Goal: Use online tool/utility: Utilize a website feature to perform a specific function

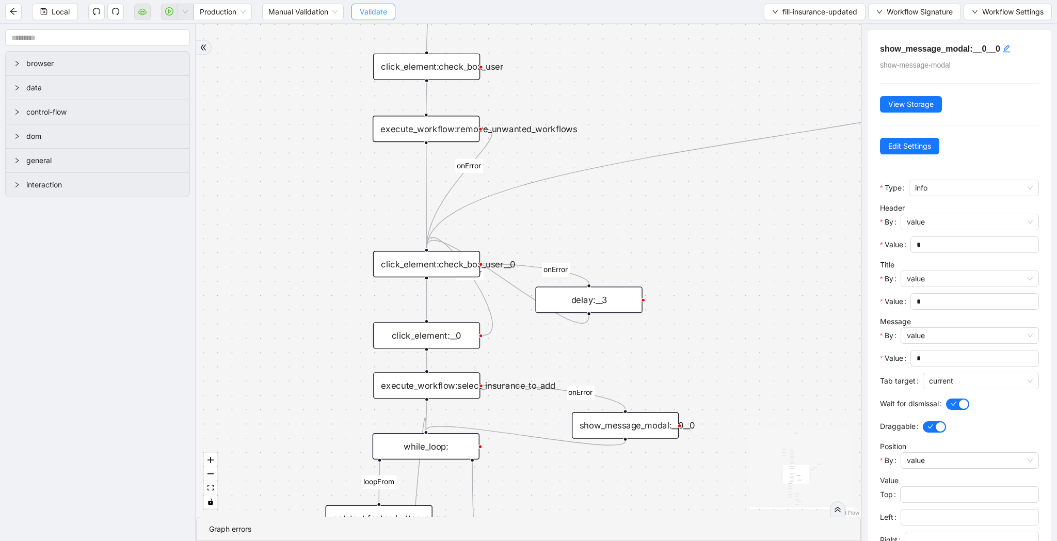
click at [381, 9] on span "Validate" at bounding box center [373, 11] width 27 height 11
click at [173, 13] on icon "play-circle" at bounding box center [169, 11] width 8 height 8
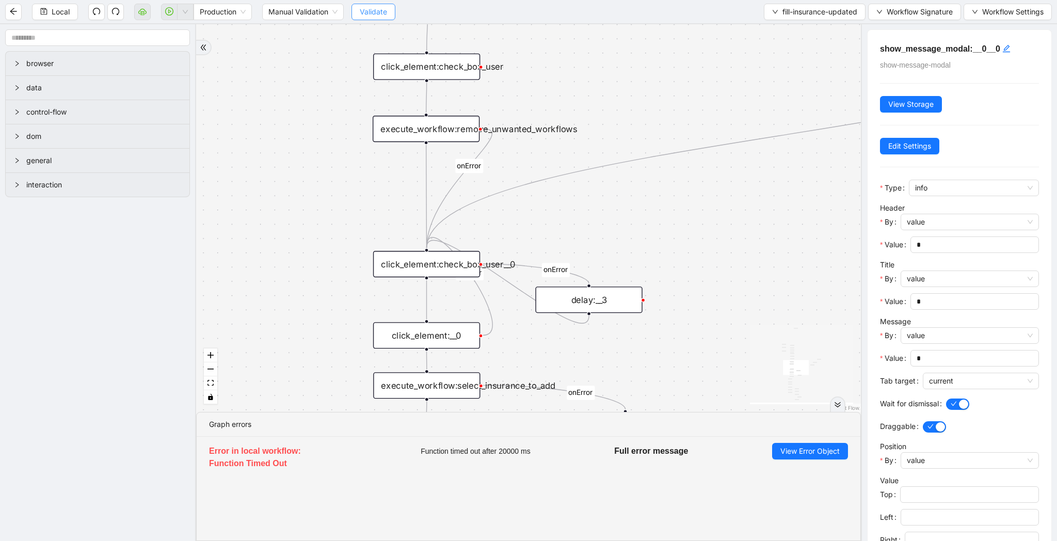
click at [366, 18] on button "Validate" at bounding box center [373, 12] width 44 height 17
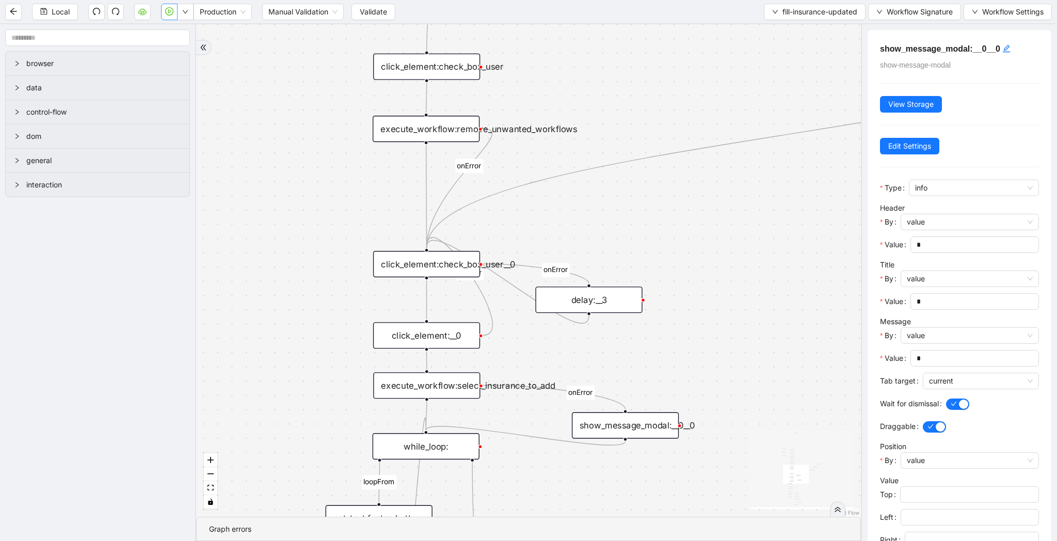
click at [172, 14] on icon "play-circle" at bounding box center [169, 11] width 8 height 8
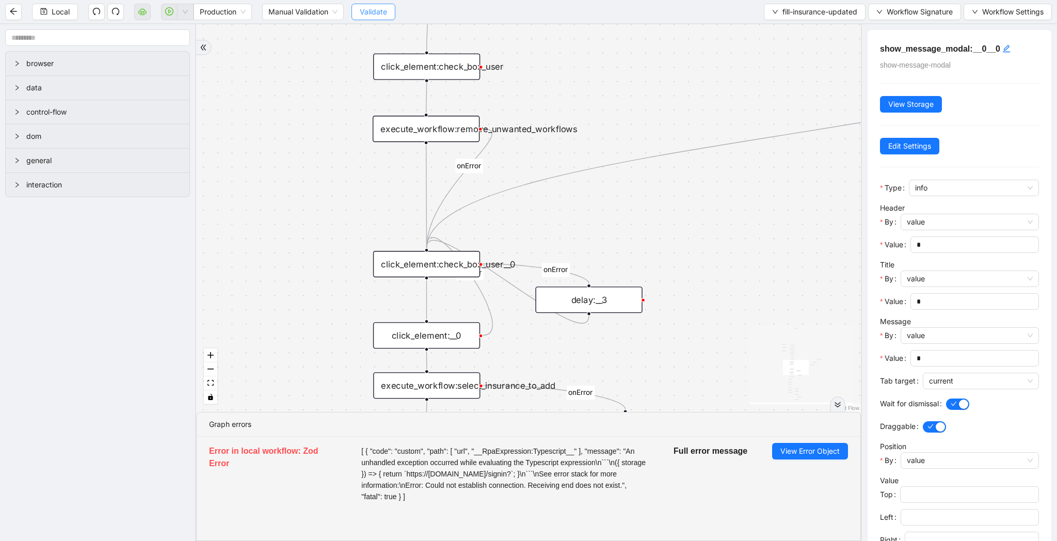
click at [381, 17] on span "Validate" at bounding box center [373, 11] width 27 height 11
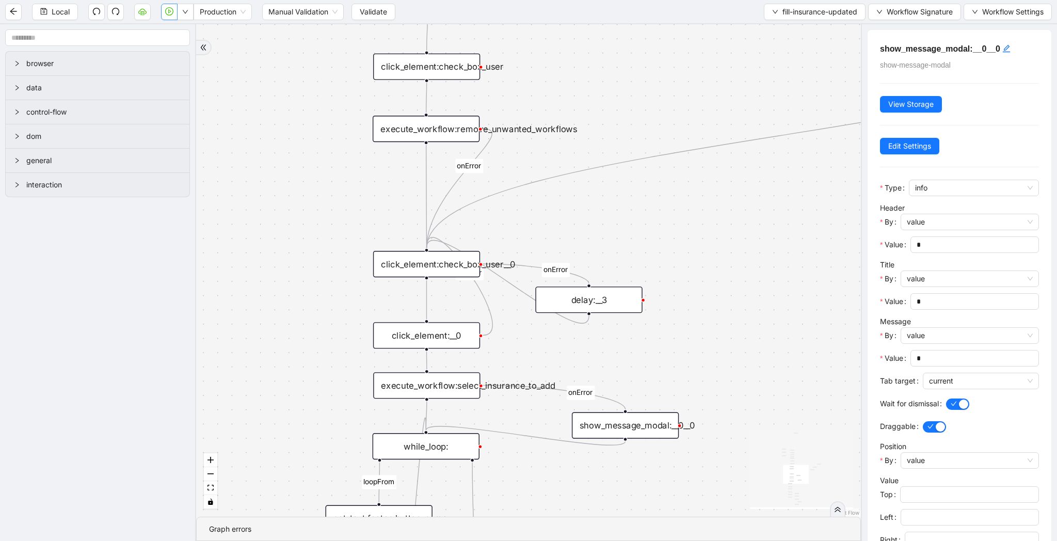
click at [172, 16] on button "button" at bounding box center [169, 12] width 17 height 17
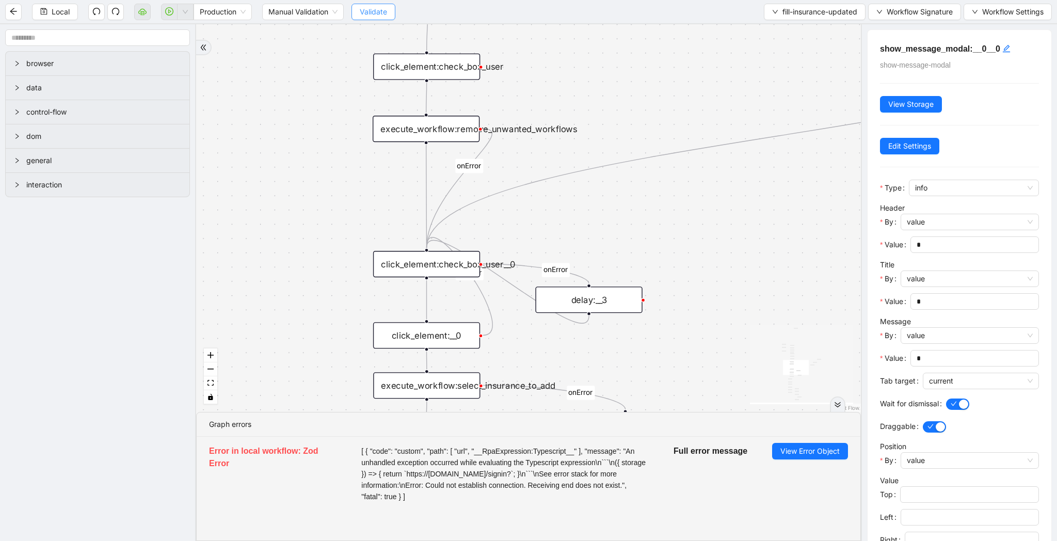
click at [376, 14] on span "Validate" at bounding box center [373, 11] width 27 height 11
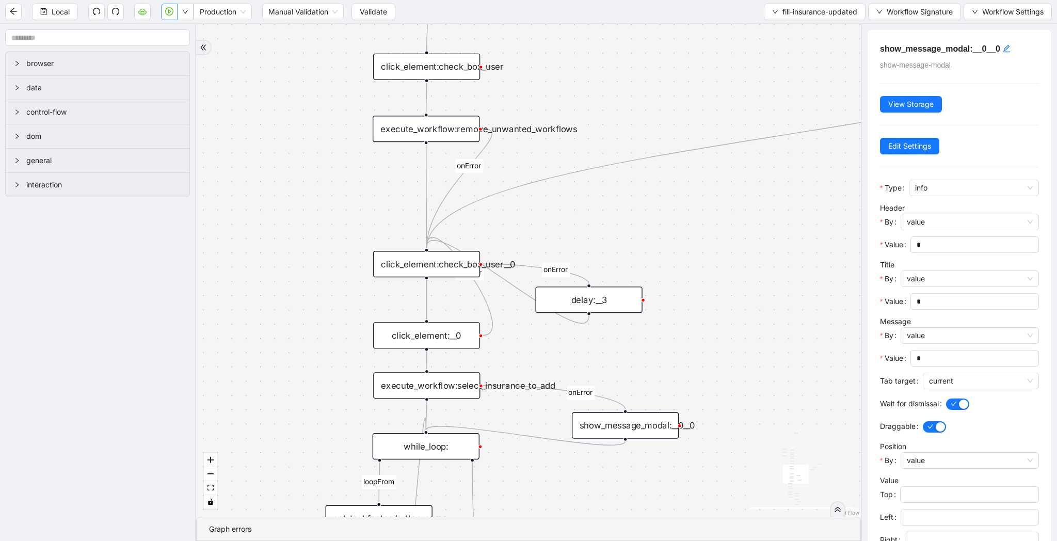
click at [168, 18] on button "button" at bounding box center [169, 12] width 17 height 17
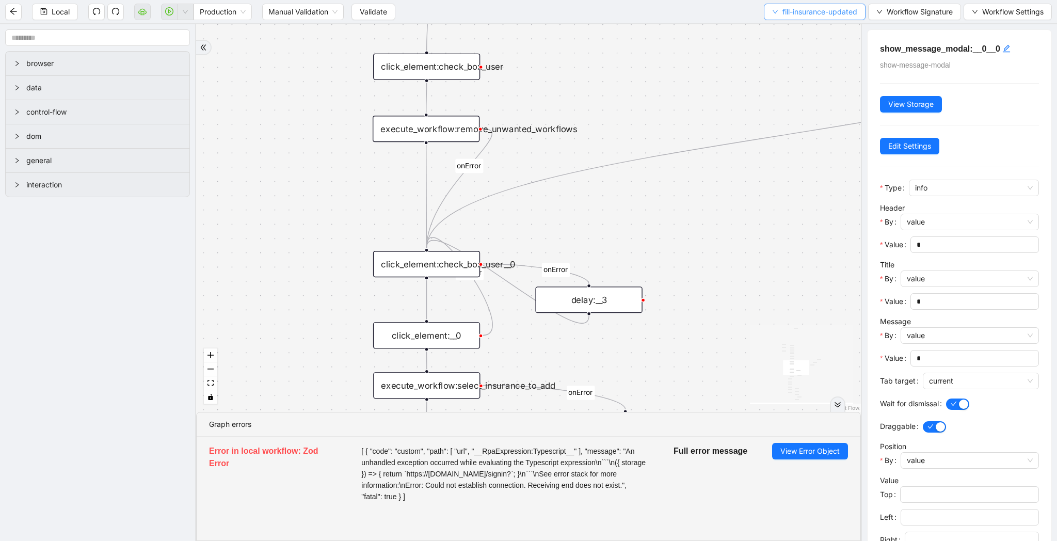
click at [796, 11] on span "fill-insurance-updated" at bounding box center [819, 11] width 75 height 11
click at [788, 28] on span "Select" at bounding box center [811, 31] width 87 height 11
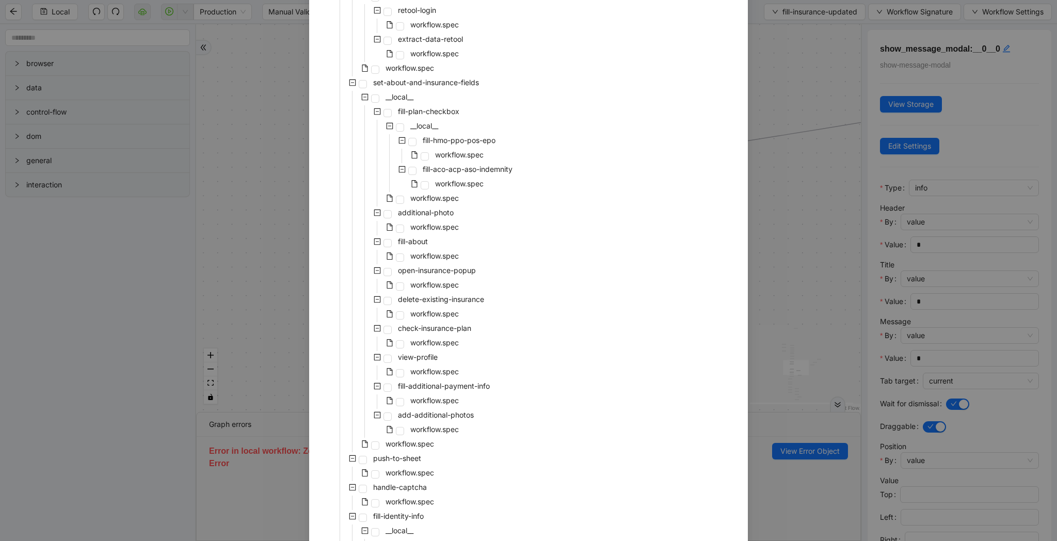
scroll to position [1230, 0]
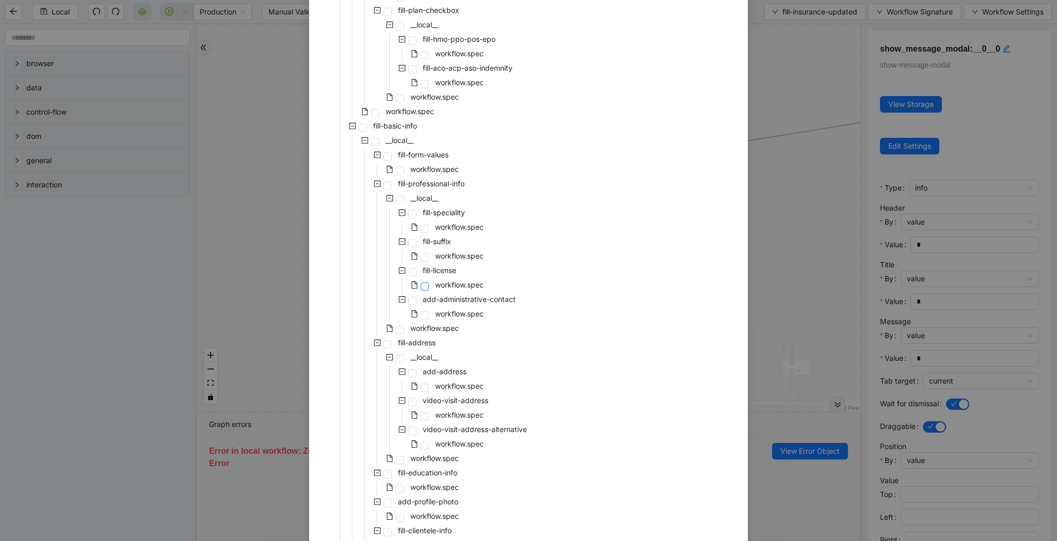
click at [428, 287] on span at bounding box center [425, 286] width 8 height 8
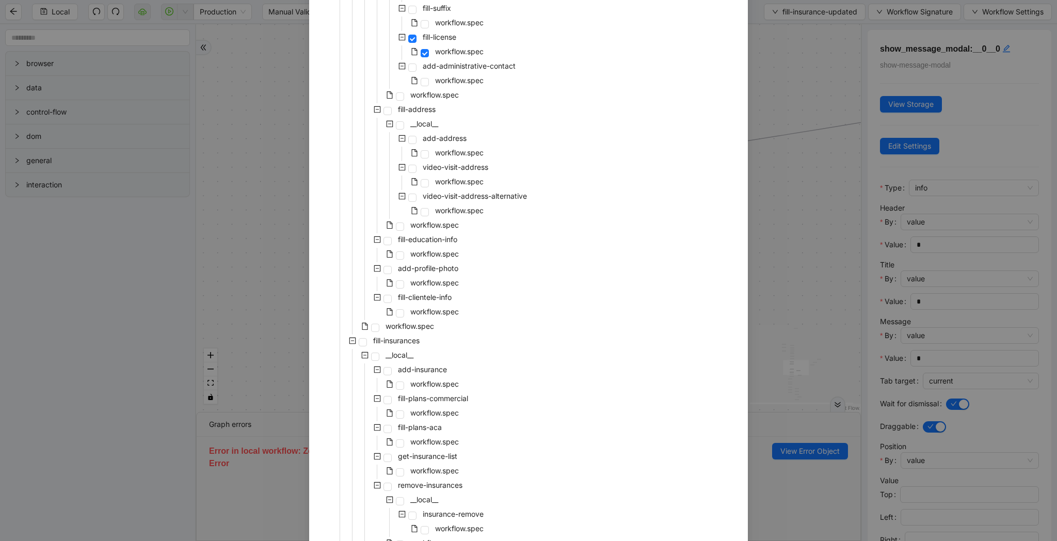
scroll to position [1736, 0]
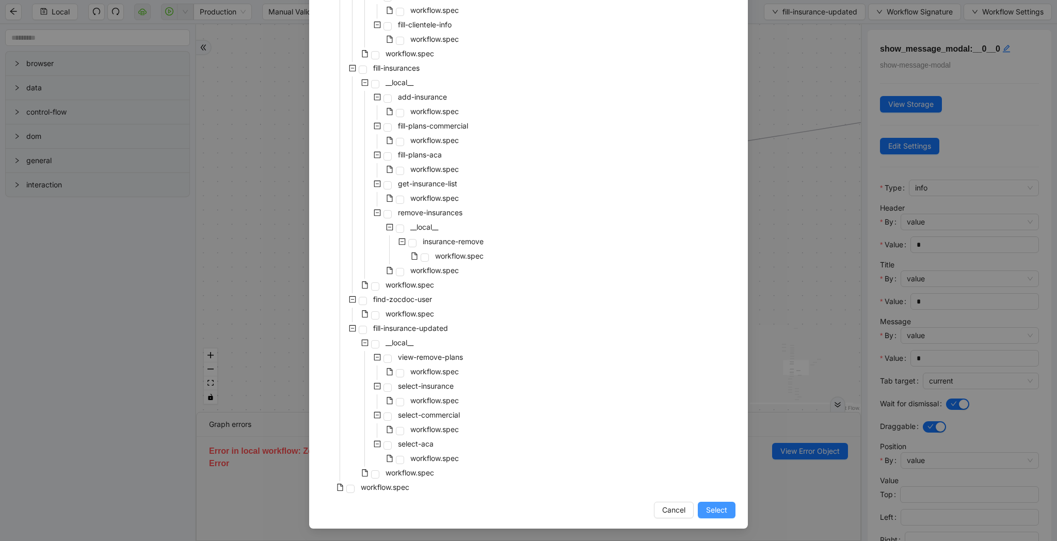
click at [721, 504] on span "Select" at bounding box center [716, 509] width 21 height 11
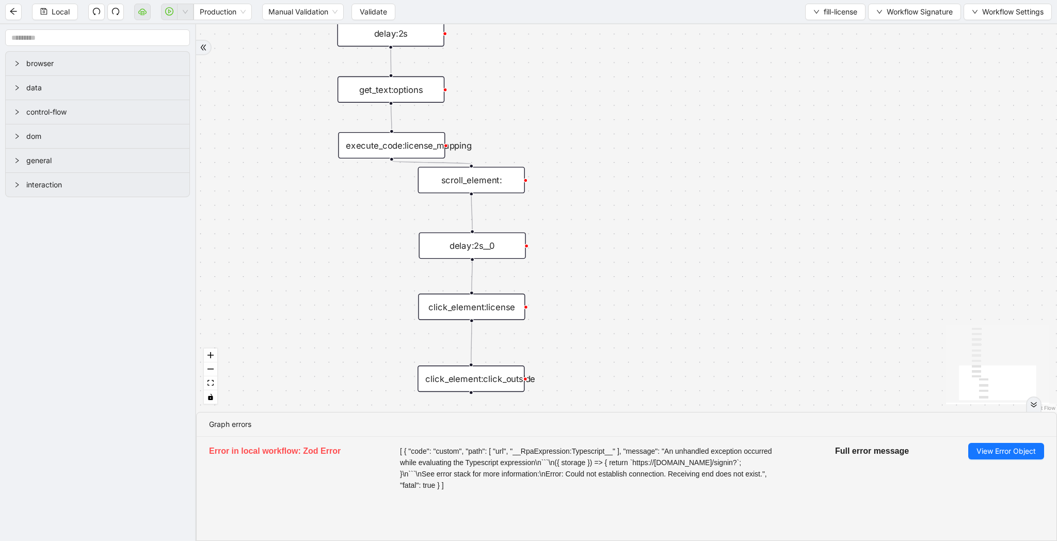
drag, startPoint x: 559, startPoint y: 204, endPoint x: 570, endPoint y: 270, distance: 67.5
click at [570, 270] on div "onError trigger wait_for_element:input click_element:click_outside delay:2s scr…" at bounding box center [626, 218] width 861 height 388
click at [418, 145] on div "execute_code:license_mapping" at bounding box center [391, 145] width 107 height 26
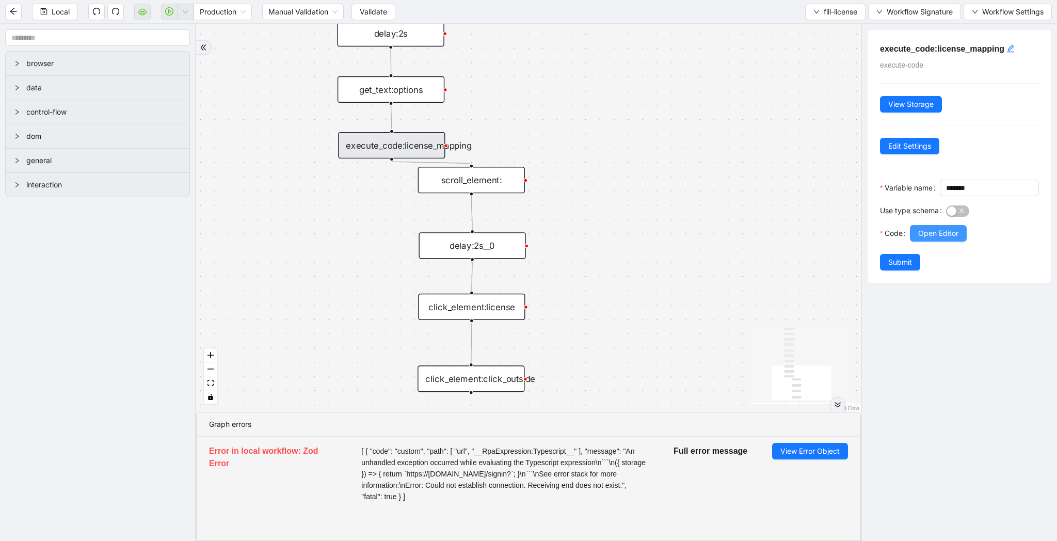
click at [917, 242] on button "Open Editor" at bounding box center [938, 233] width 57 height 17
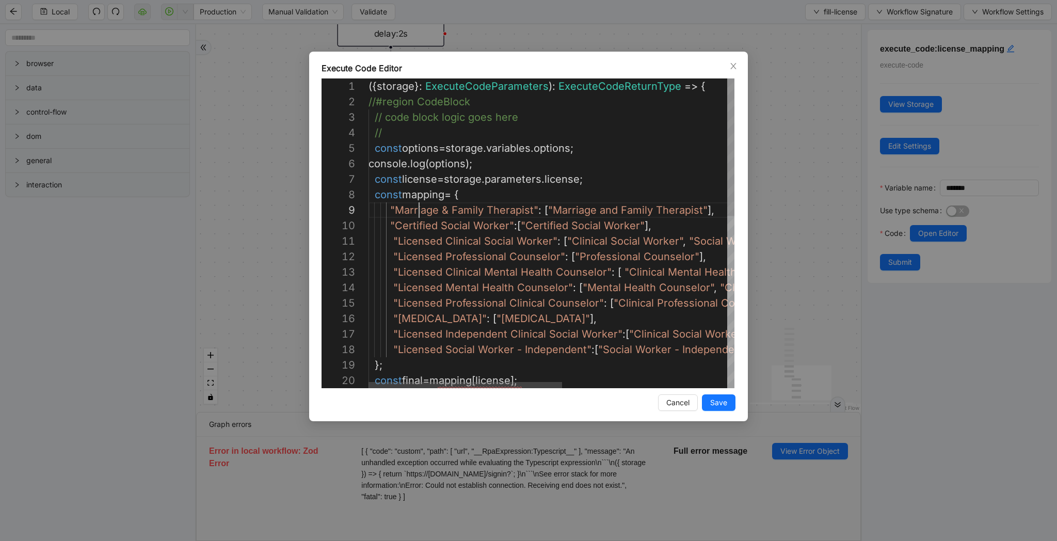
click at [420, 210] on div "({ storage }: ExecuteCodeParameters ): ExecuteCodeReturnType => { //#region Cod…" at bounding box center [707, 426] width 678 height 697
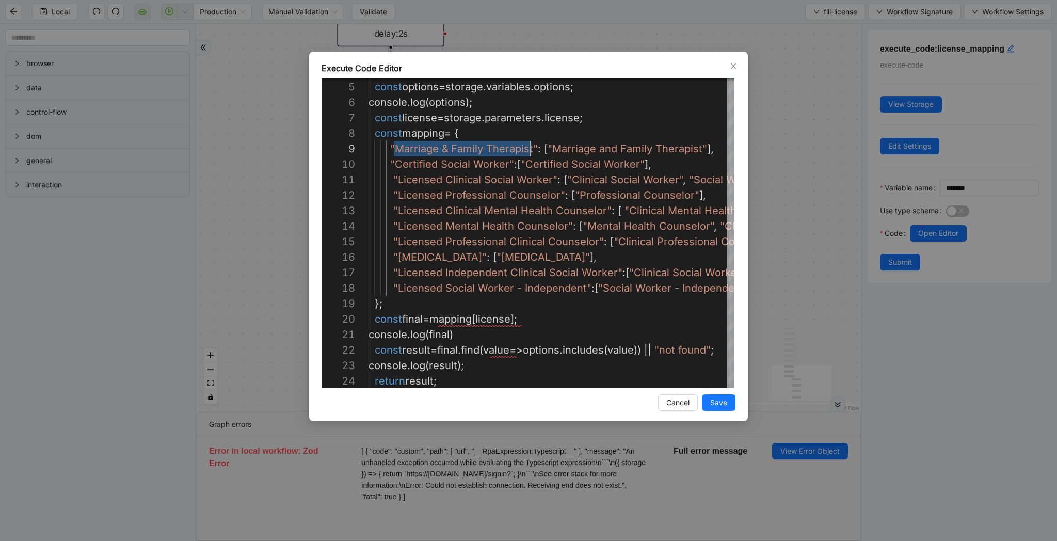
click at [264, 84] on div "Execute Code Editor 4 5 6 7 8 9 10 11 12 13 14 15 16 17 18 19 20 21 22 23 24 //…" at bounding box center [528, 270] width 1057 height 541
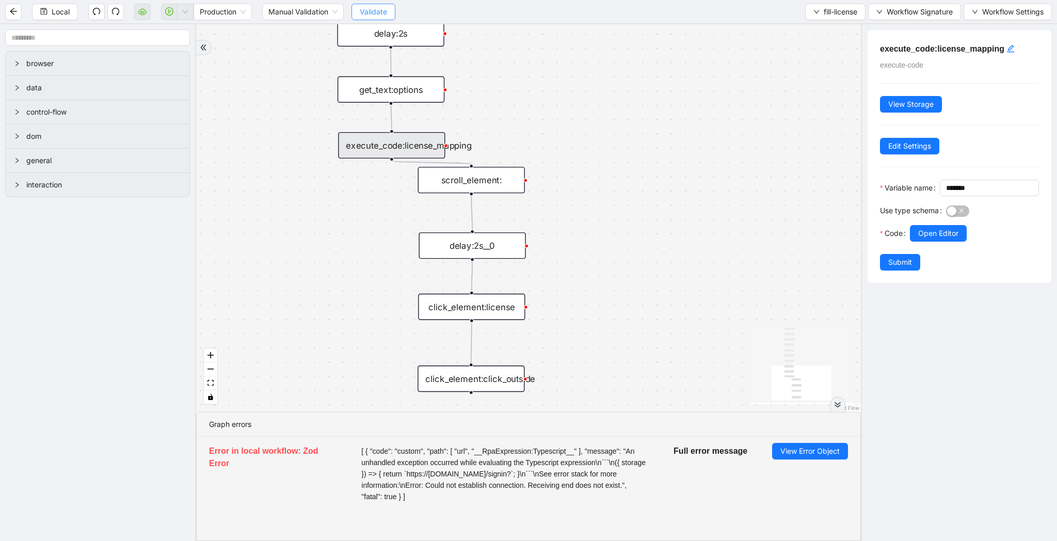
click at [364, 5] on button "Validate" at bounding box center [373, 12] width 44 height 17
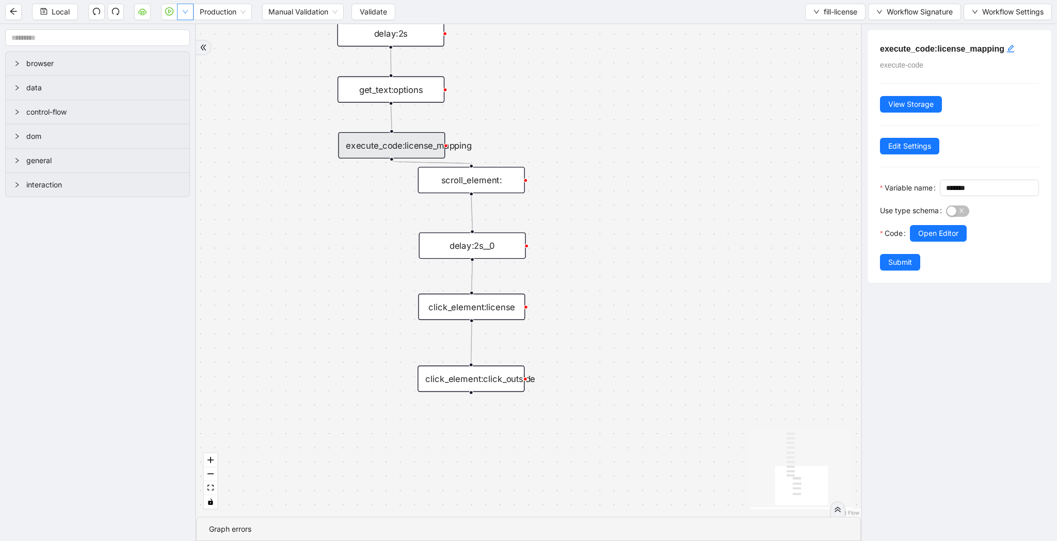
click at [181, 10] on button "button" at bounding box center [185, 12] width 17 height 17
click at [173, 11] on icon "play-circle" at bounding box center [169, 11] width 8 height 8
